Goal: Entertainment & Leisure: Consume media (video, audio)

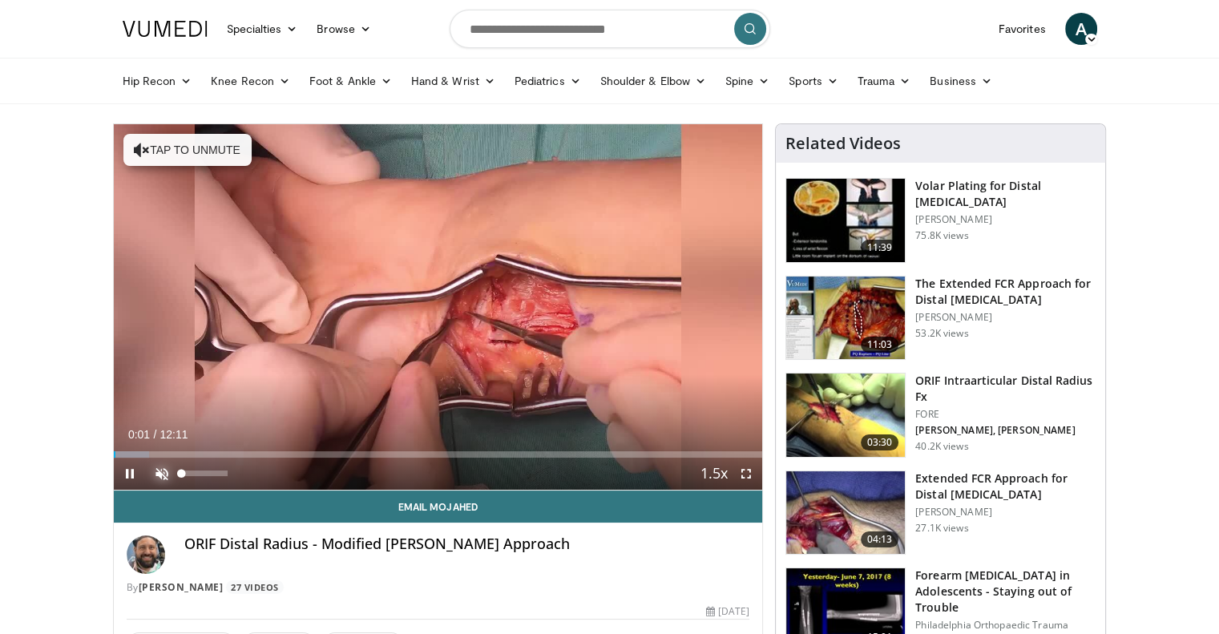
click at [163, 475] on span "Video Player" at bounding box center [162, 474] width 32 height 32
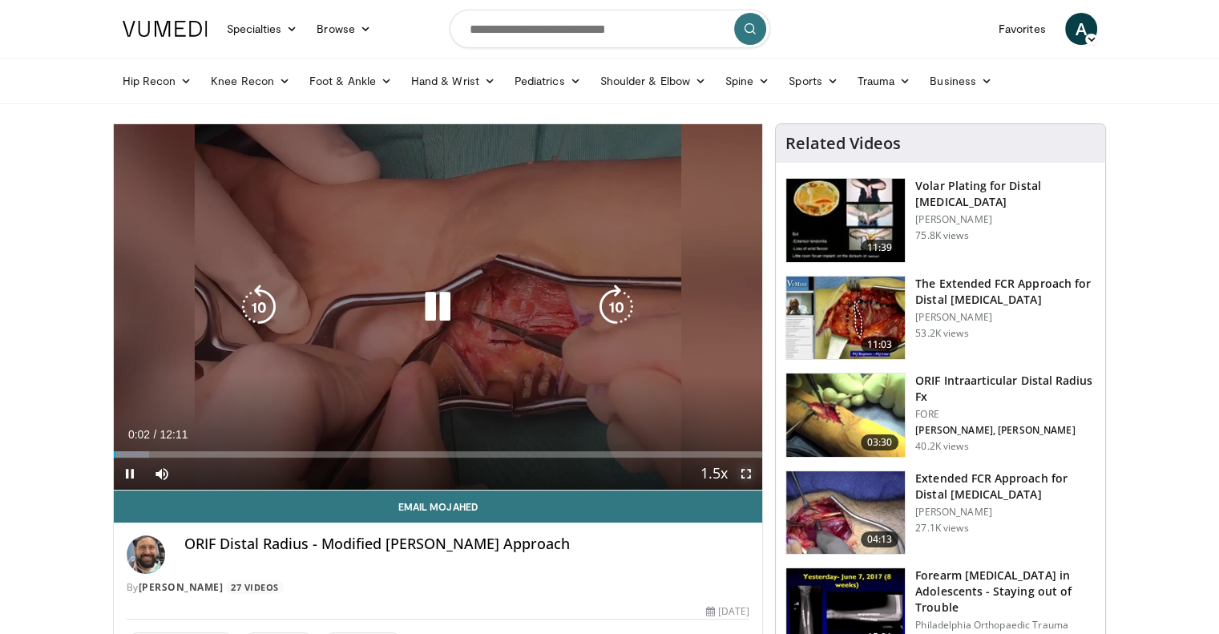
drag, startPoint x: 738, startPoint y: 476, endPoint x: 741, endPoint y: 572, distance: 96.2
click at [740, 476] on span "Video Player" at bounding box center [746, 474] width 32 height 32
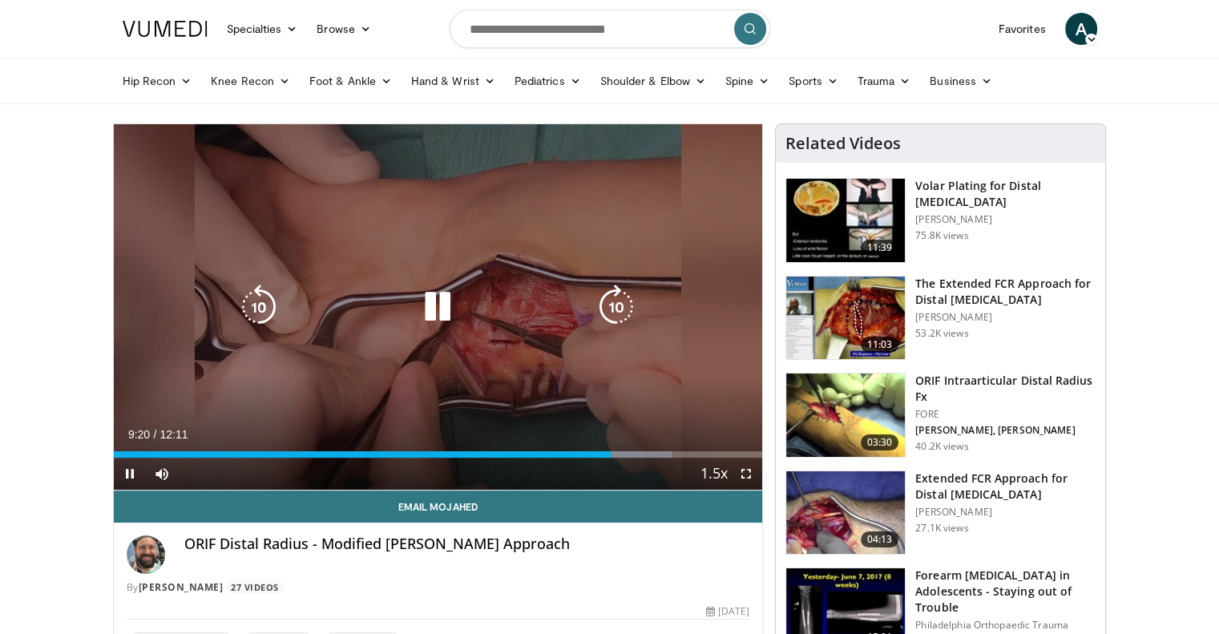
click at [408, 328] on div "10 seconds Tap to unmute" at bounding box center [438, 306] width 649 height 365
